Goal: Task Accomplishment & Management: Use online tool/utility

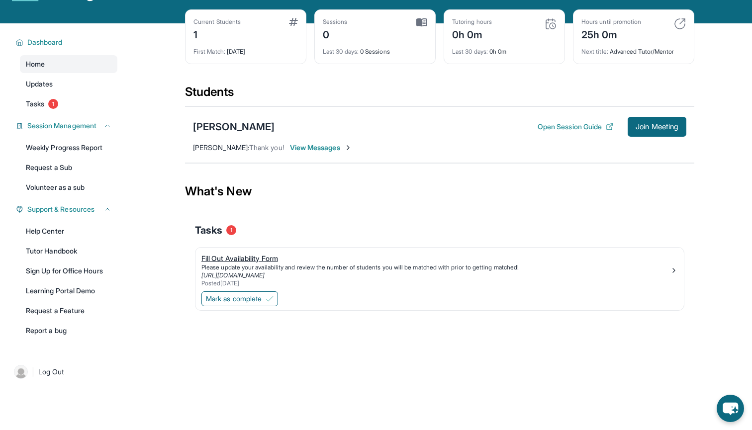
scroll to position [41, 0]
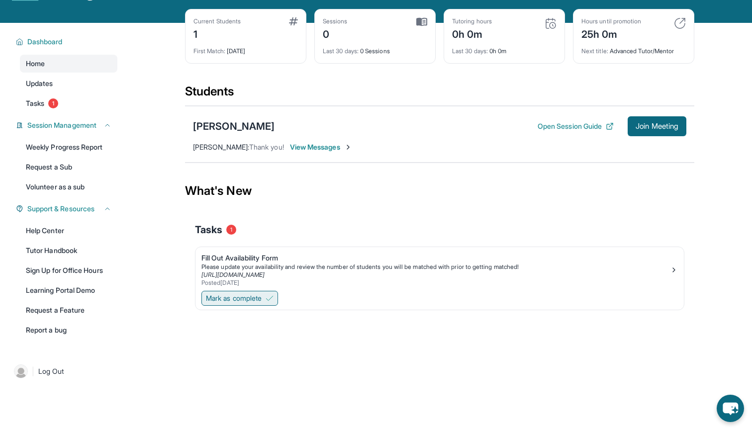
click at [270, 299] on img at bounding box center [269, 298] width 8 height 8
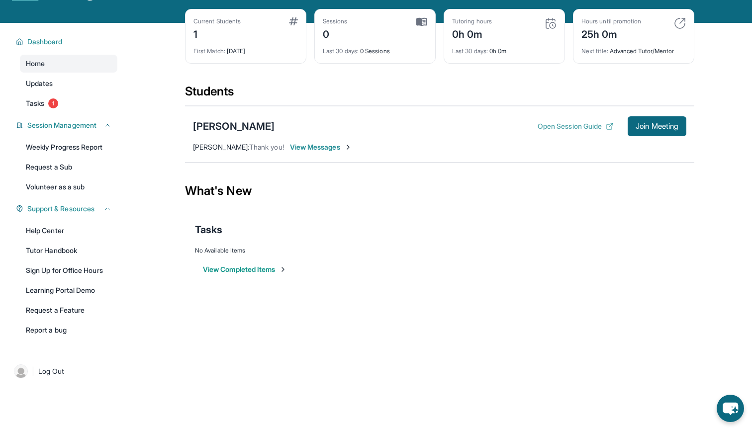
click at [579, 127] on button "Open Session Guide" at bounding box center [575, 126] width 76 height 10
click at [319, 148] on span "View Messages" at bounding box center [321, 147] width 62 height 10
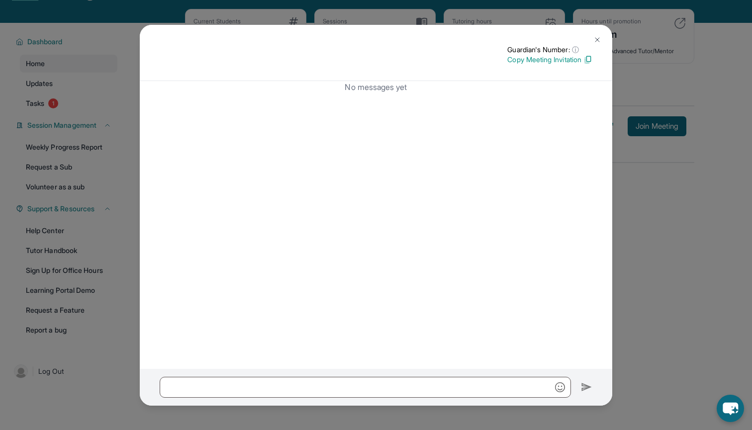
click at [583, 59] on img at bounding box center [587, 59] width 9 height 9
click at [593, 37] on img at bounding box center [597, 40] width 8 height 8
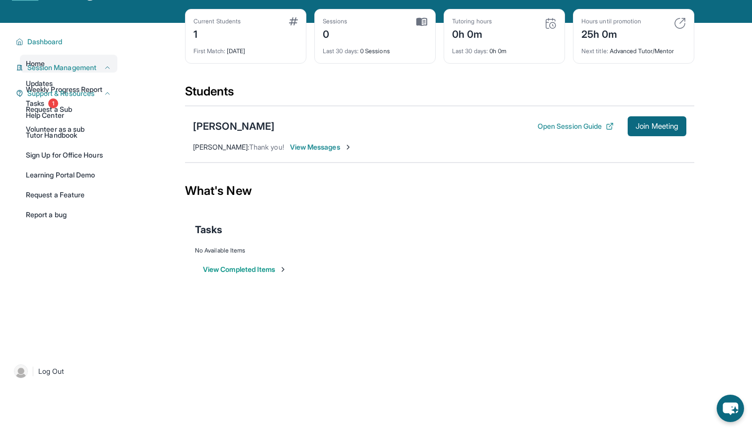
scroll to position [0, 0]
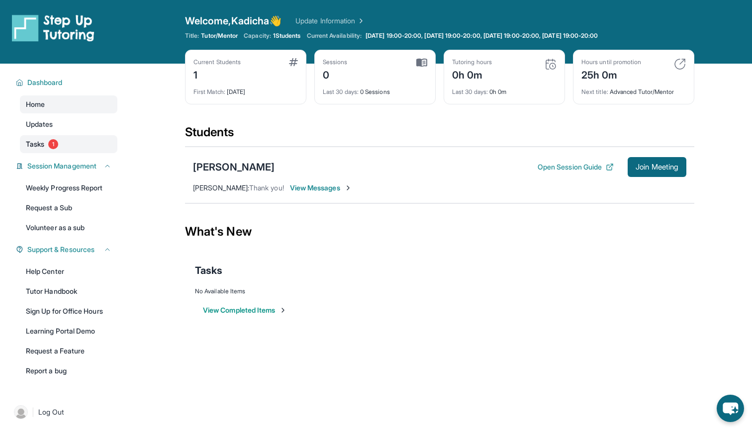
click at [43, 142] on span "Tasks" at bounding box center [35, 144] width 18 height 10
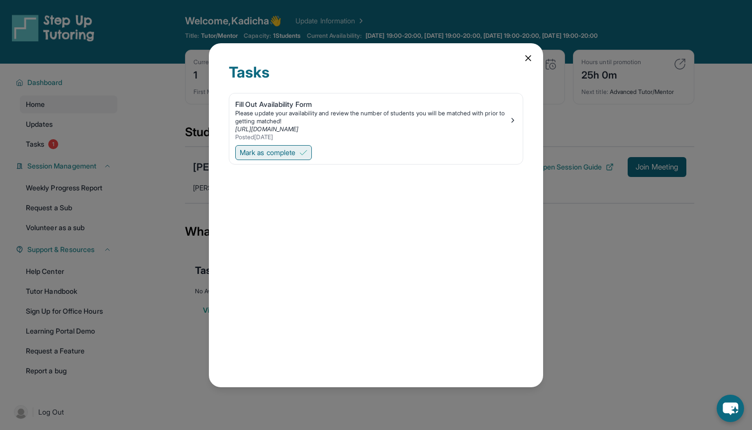
click at [278, 147] on button "Mark as complete" at bounding box center [273, 152] width 77 height 15
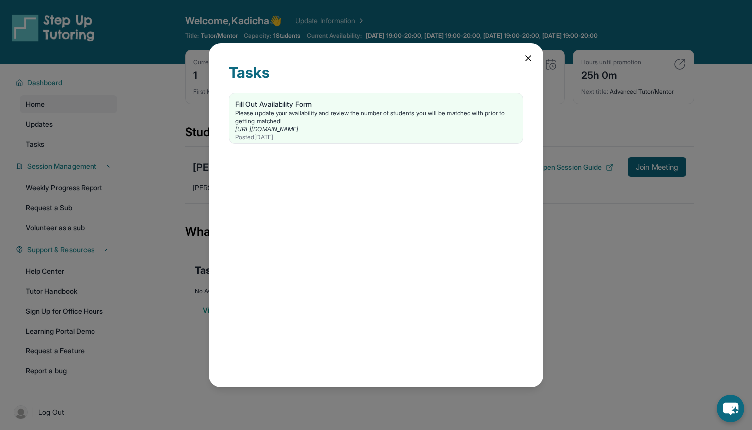
click at [524, 61] on icon at bounding box center [528, 58] width 10 height 10
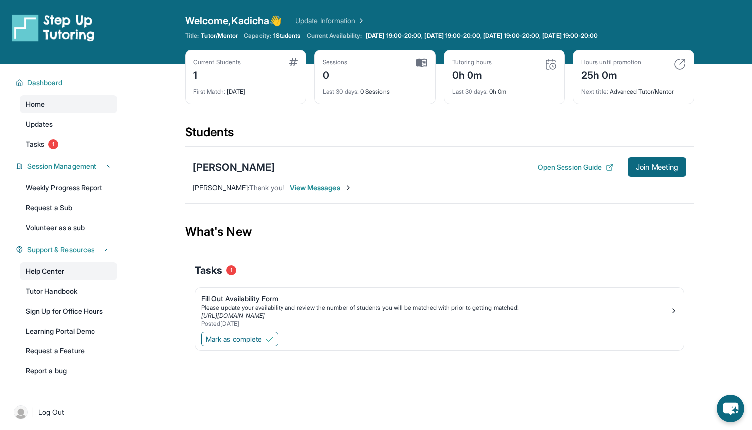
click at [65, 276] on link "Help Center" at bounding box center [68, 271] width 97 height 18
click at [74, 295] on link "Tutor Handbook" at bounding box center [68, 291] width 97 height 18
click at [221, 128] on div "Students" at bounding box center [439, 135] width 509 height 22
click at [236, 189] on span "Andrew Tran :" at bounding box center [221, 187] width 56 height 8
click at [209, 133] on div "Students" at bounding box center [439, 135] width 509 height 22
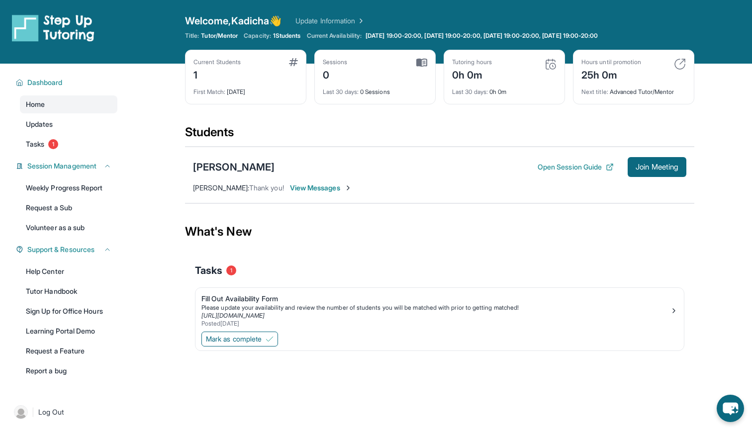
click at [338, 22] on link "Update Information" at bounding box center [330, 21] width 70 height 10
click at [20, 413] on img at bounding box center [21, 412] width 14 height 14
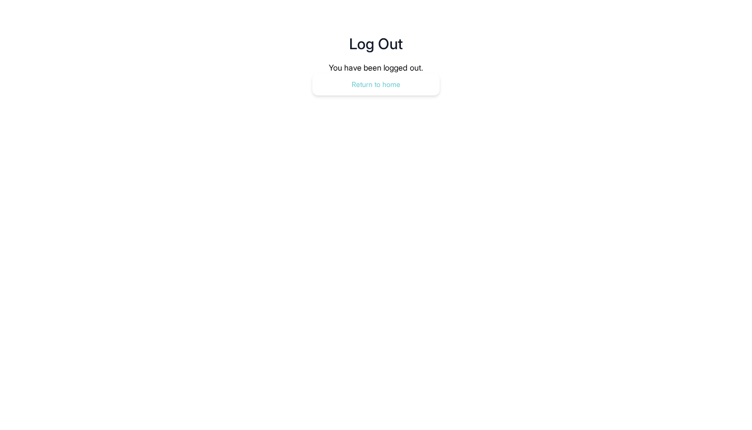
click at [385, 77] on button "Return to home" at bounding box center [375, 85] width 127 height 22
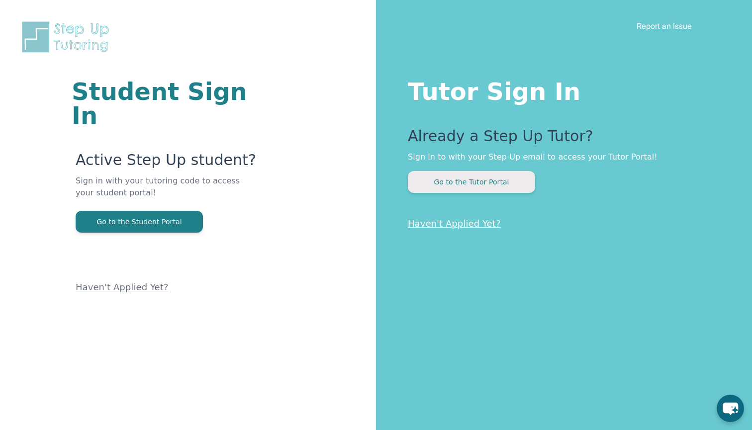
click at [461, 175] on button "Go to the Tutor Portal" at bounding box center [471, 182] width 127 height 22
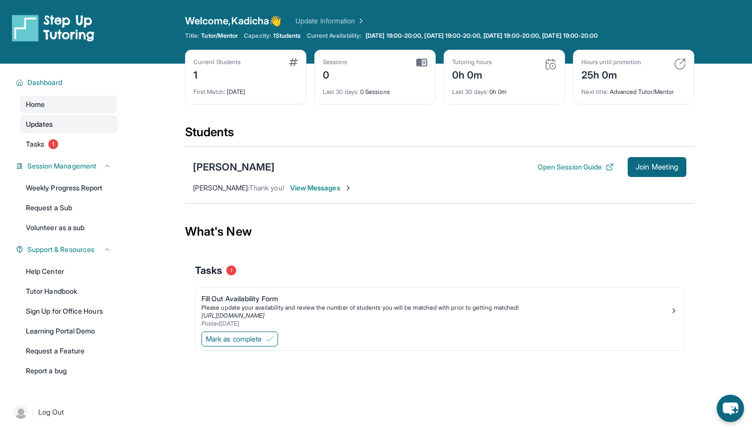
click at [70, 128] on link "Updates" at bounding box center [68, 124] width 97 height 18
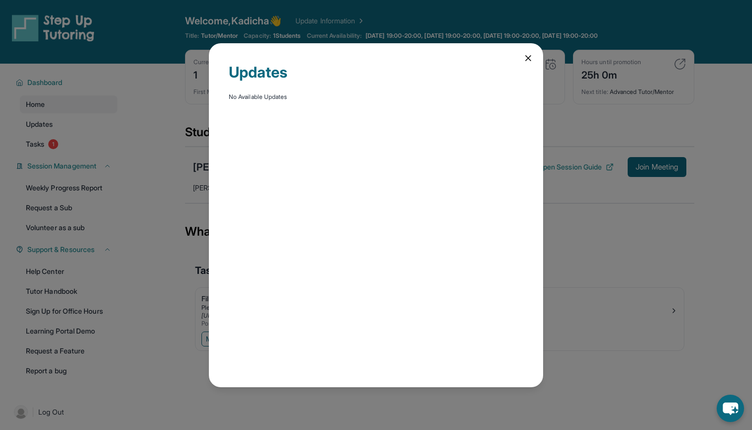
click at [524, 52] on div "Updates No Available Updates" at bounding box center [376, 215] width 334 height 344
click at [528, 59] on icon at bounding box center [528, 58] width 10 height 10
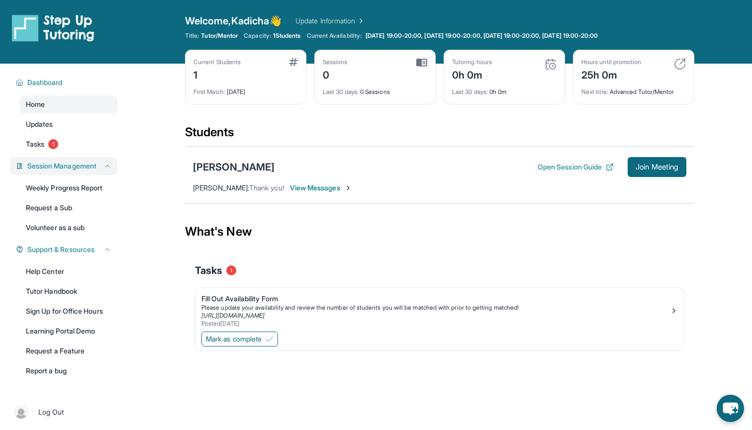
click at [103, 167] on button "Session Management" at bounding box center [67, 166] width 88 height 10
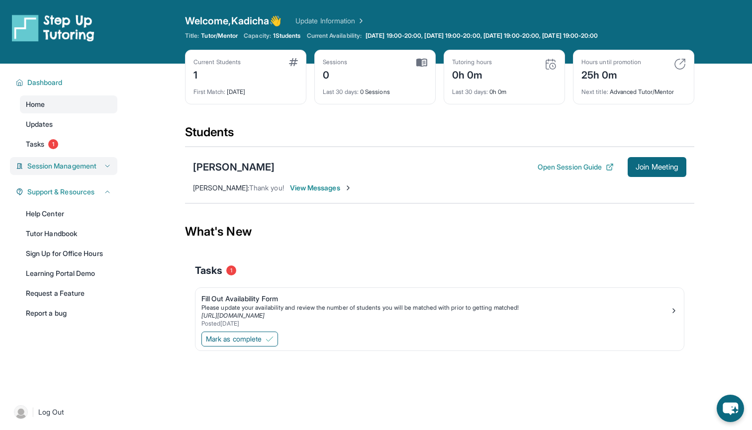
click at [103, 167] on button "Session Management" at bounding box center [67, 166] width 88 height 10
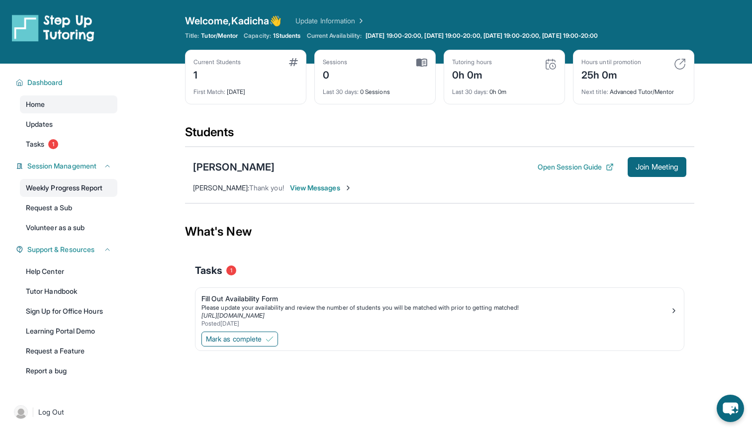
click at [93, 185] on link "Weekly Progress Report" at bounding box center [68, 188] width 97 height 18
click at [231, 82] on div "First Match : 7 days ago" at bounding box center [245, 89] width 104 height 14
click at [201, 77] on div "1" at bounding box center [216, 74] width 47 height 16
click at [187, 74] on div "Current Students 1 First Match : 7 days ago" at bounding box center [245, 77] width 121 height 55
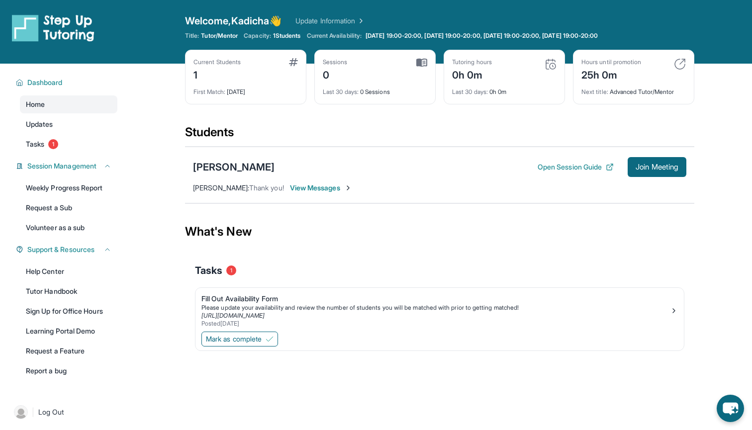
click at [286, 54] on div "Current Students 1 First Match : 7 days ago" at bounding box center [245, 77] width 121 height 55
click at [283, 35] on span "1 Students" at bounding box center [287, 36] width 28 height 8
click at [220, 188] on span "Andrew Tran :" at bounding box center [221, 187] width 56 height 8
click at [209, 168] on div "Duc Tran" at bounding box center [234, 167] width 82 height 14
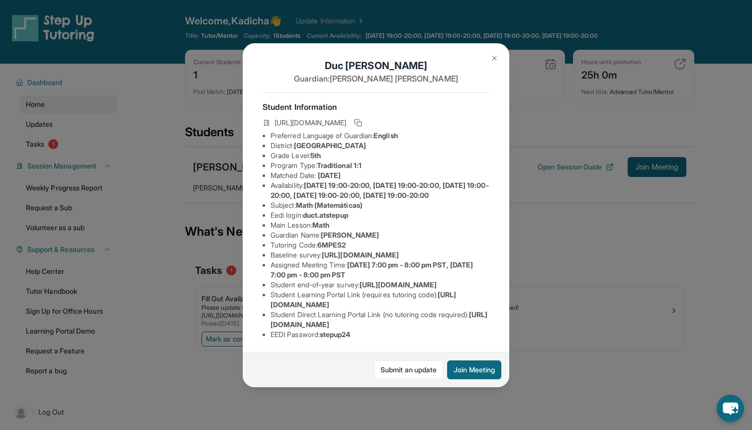
scroll to position [84, 9]
drag, startPoint x: 262, startPoint y: 305, endPoint x: 454, endPoint y: 303, distance: 191.4
click at [454, 303] on li "Student Learning Portal Link (requires tutoring code) : https://student-portal.…" at bounding box center [379, 300] width 219 height 20
copy span "[URL][DOMAIN_NAME]"
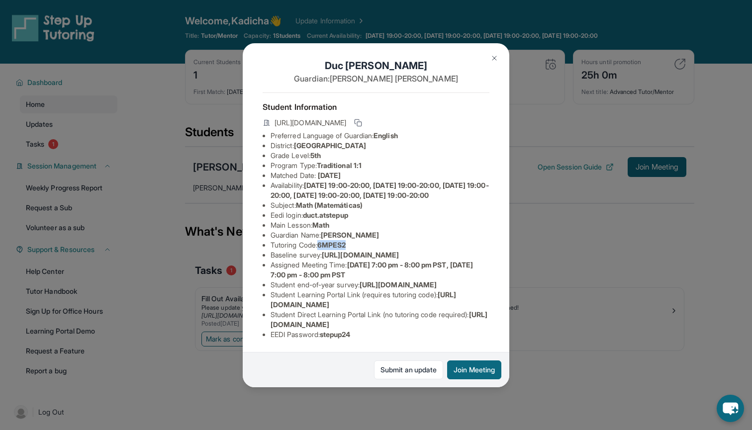
drag, startPoint x: 310, startPoint y: 183, endPoint x: 340, endPoint y: 183, distance: 30.3
click at [340, 240] on li "Tutoring Code : 6MPES2" at bounding box center [379, 245] width 219 height 10
copy li "6MPES2"
drag, startPoint x: 261, startPoint y: 307, endPoint x: 439, endPoint y: 307, distance: 178.5
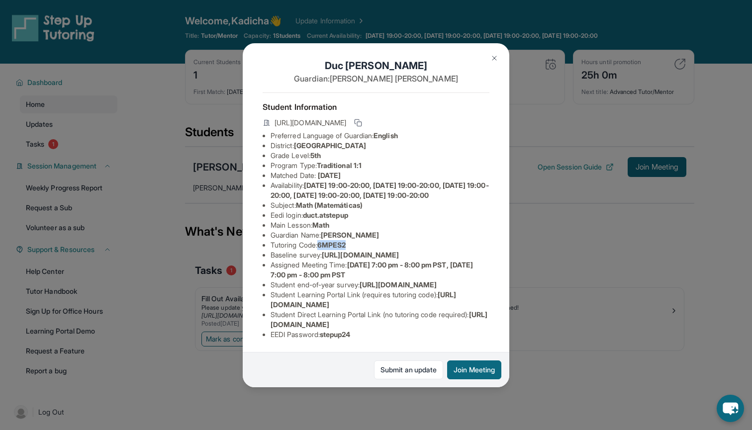
click at [439, 307] on li "Student Learning Portal Link (requires tutoring code) : https://student-portal.…" at bounding box center [379, 300] width 219 height 20
copy span "[URL][DOMAIN_NAME]"
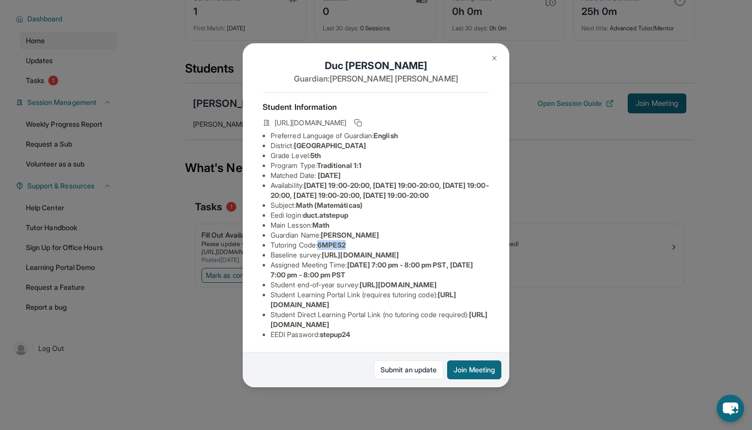
scroll to position [68, 10]
drag, startPoint x: 312, startPoint y: 189, endPoint x: 340, endPoint y: 190, distance: 27.9
click at [340, 241] on span "6MPES2" at bounding box center [331, 245] width 28 height 8
copy span "6MPES2"
click at [495, 56] on img at bounding box center [494, 58] width 8 height 8
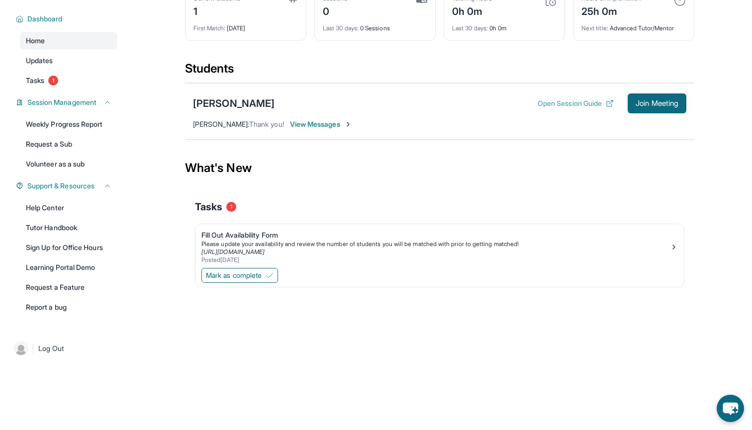
click at [571, 105] on button "Open Session Guide" at bounding box center [575, 103] width 76 height 10
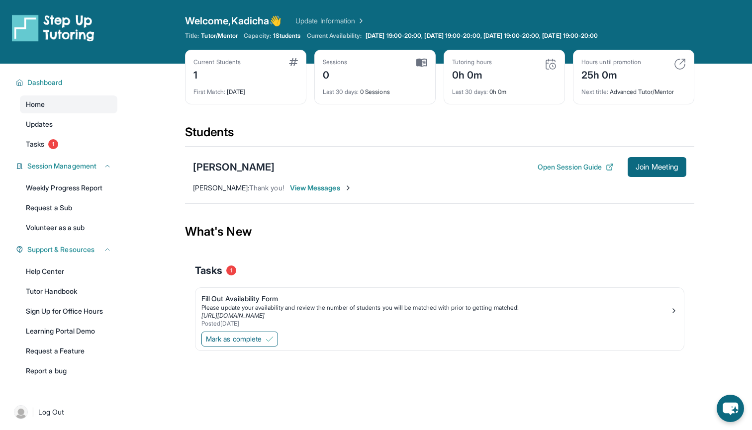
scroll to position [0, 0]
click at [672, 173] on button "Join Meeting" at bounding box center [656, 167] width 59 height 20
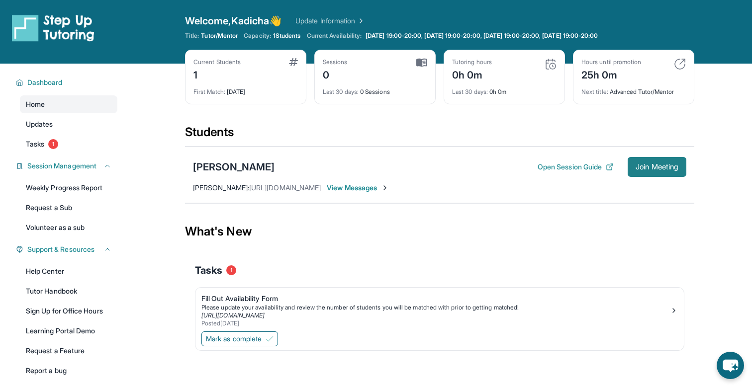
click at [648, 170] on span "Join Meeting" at bounding box center [656, 167] width 43 height 6
